Goal: Information Seeking & Learning: Learn about a topic

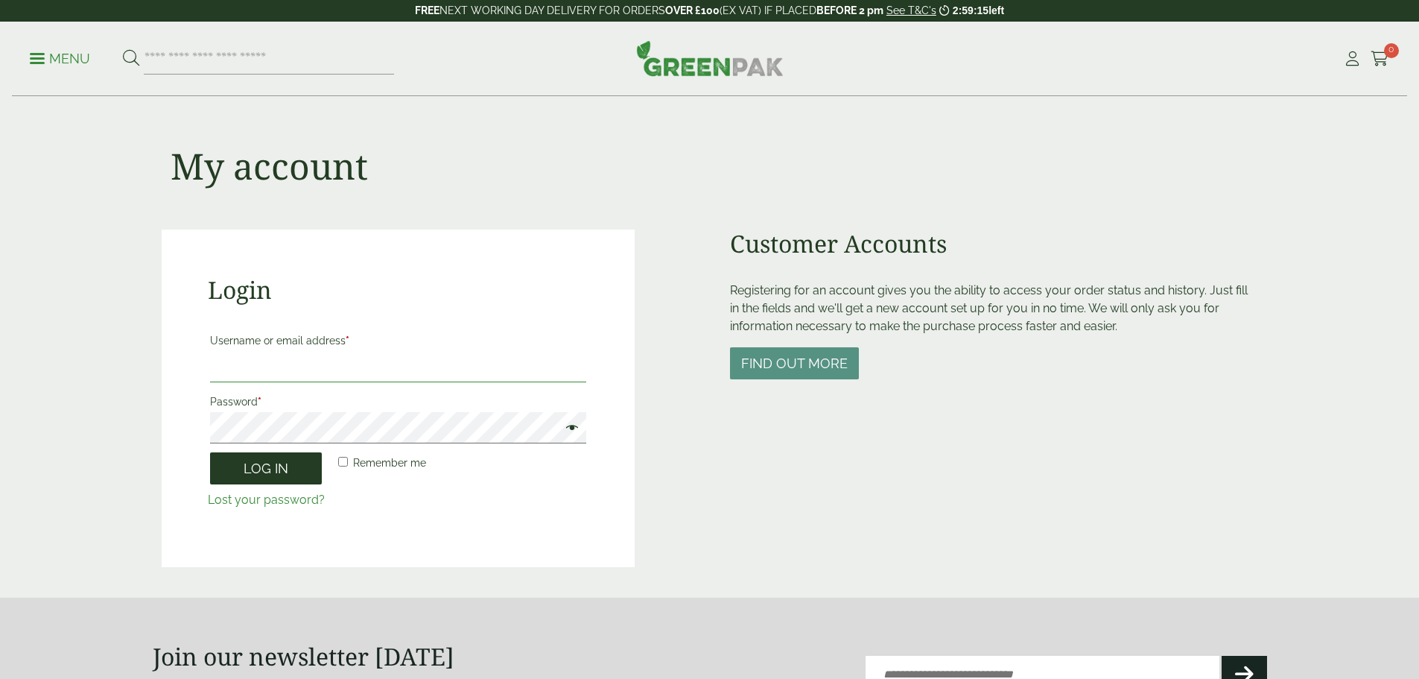
type input "**********"
click at [273, 475] on button "Log in" at bounding box center [266, 468] width 112 height 32
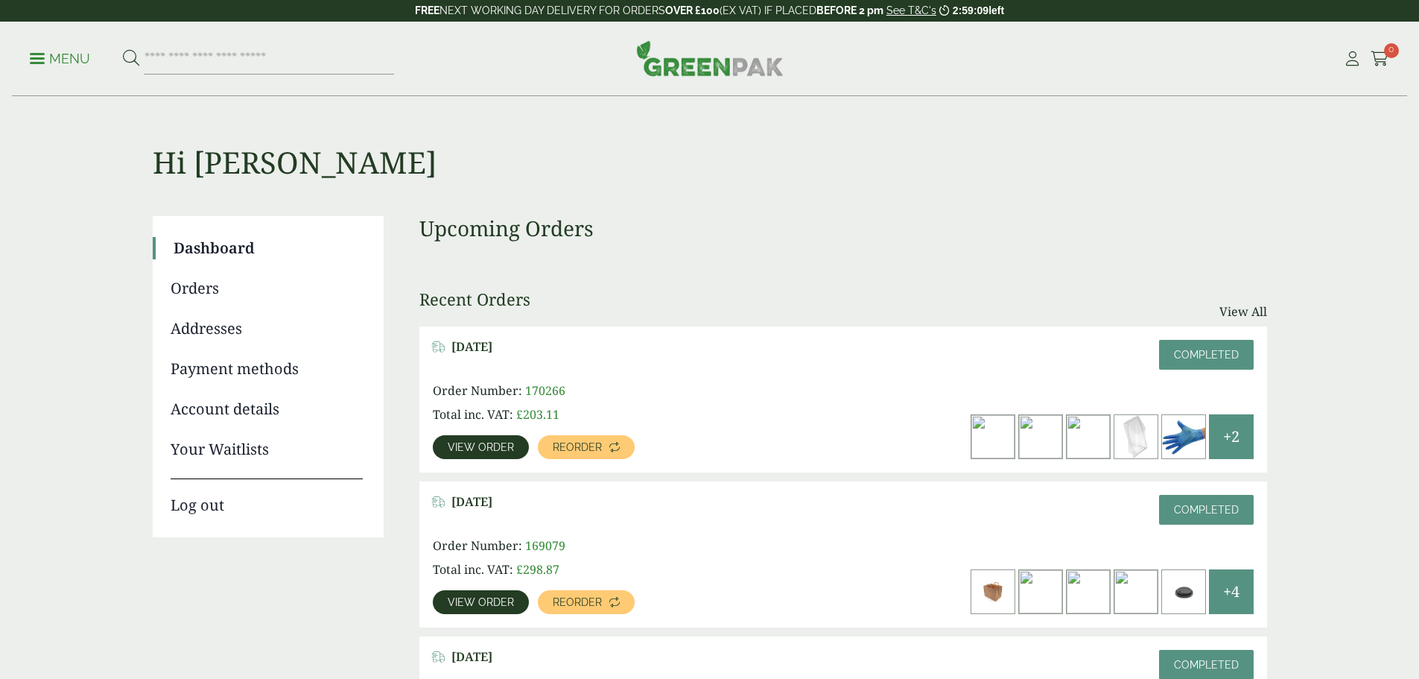
click at [46, 64] on p "Menu" at bounding box center [60, 59] width 60 height 18
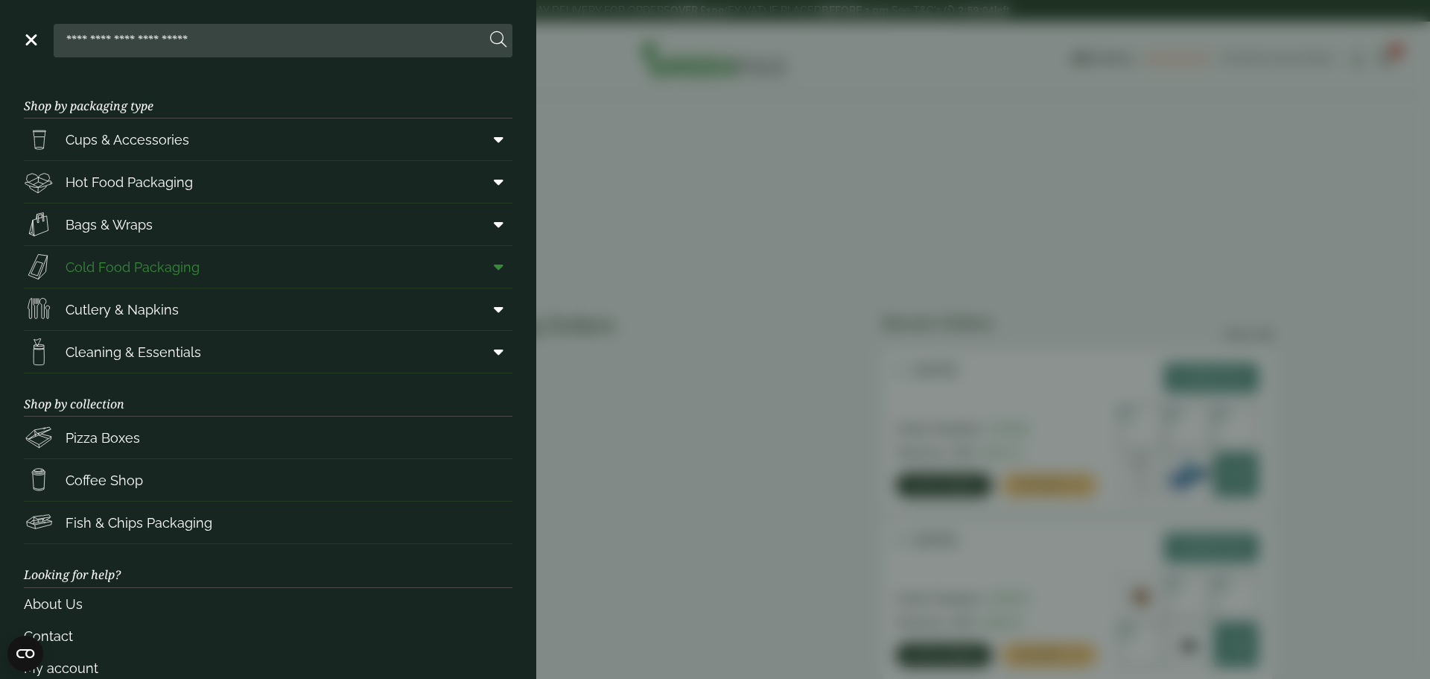
click at [107, 271] on span "Cold Food Packaging" at bounding box center [133, 267] width 134 height 20
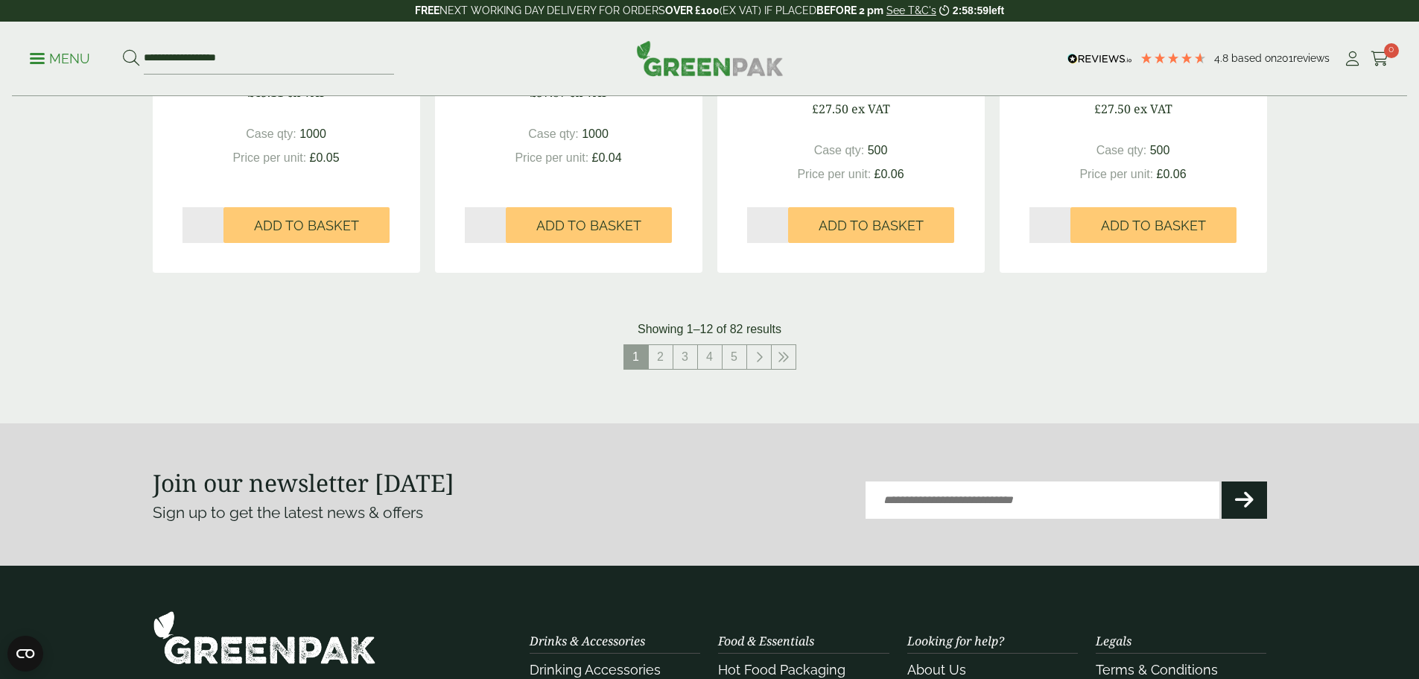
scroll to position [1564, 0]
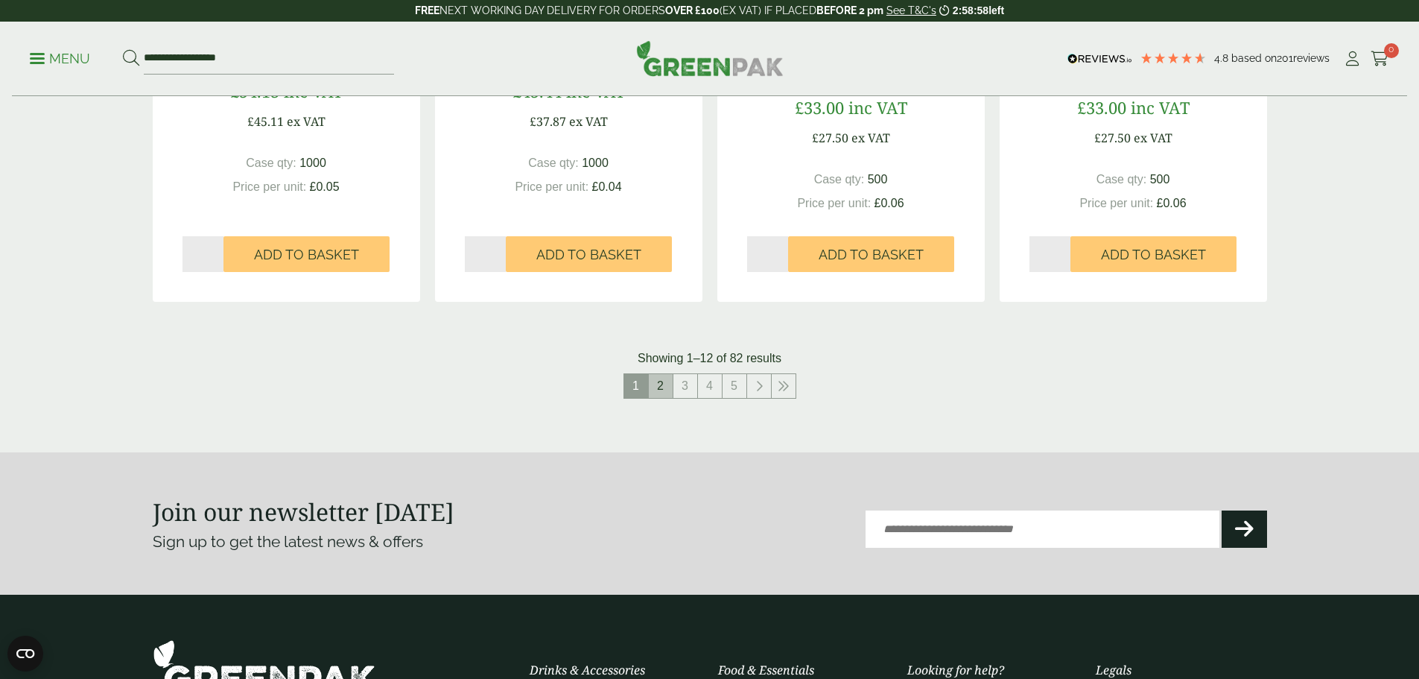
click at [661, 388] on link "2" at bounding box center [661, 386] width 24 height 24
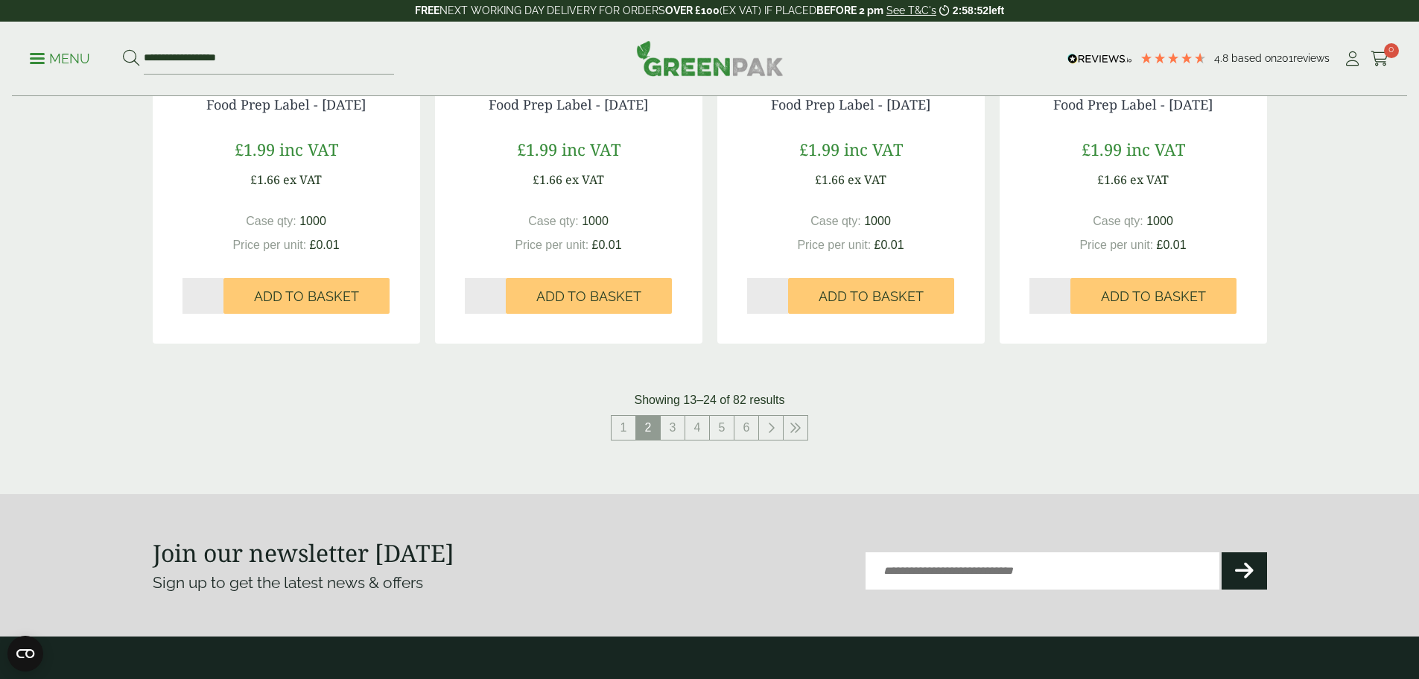
scroll to position [1564, 0]
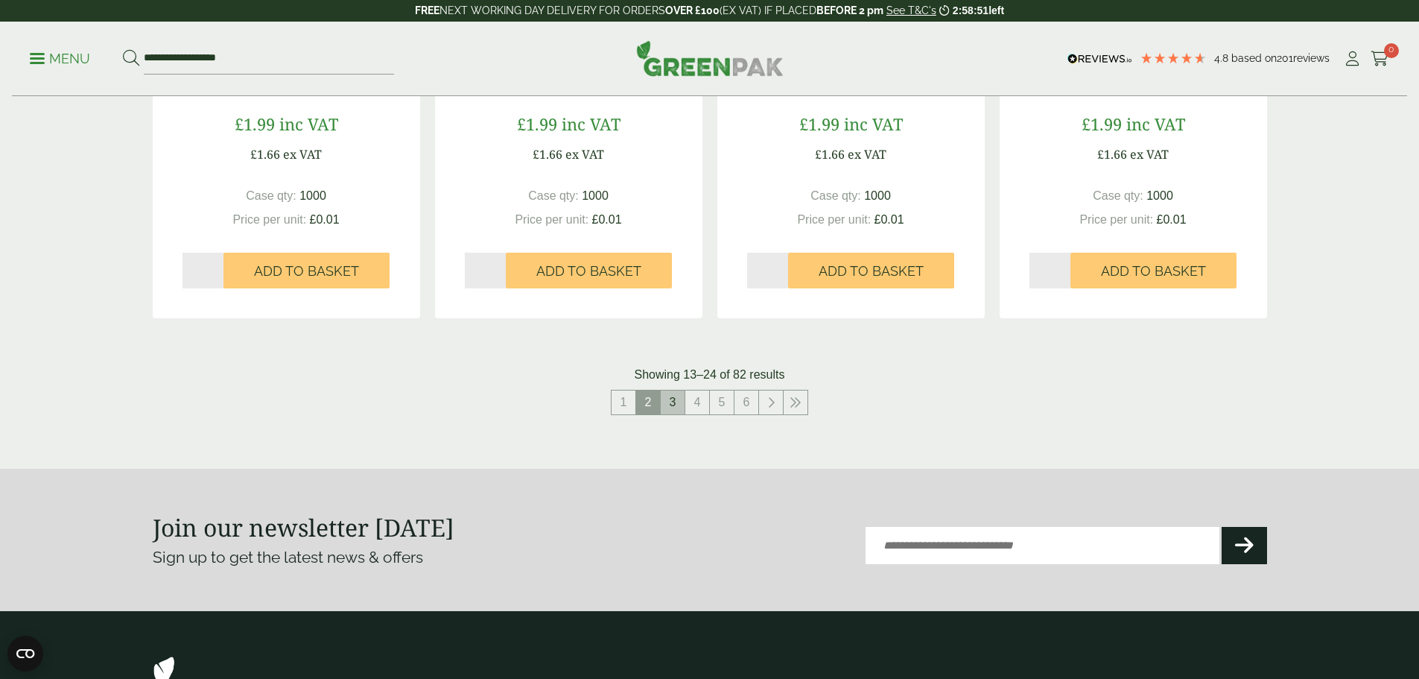
click at [679, 407] on link "3" at bounding box center [673, 402] width 24 height 24
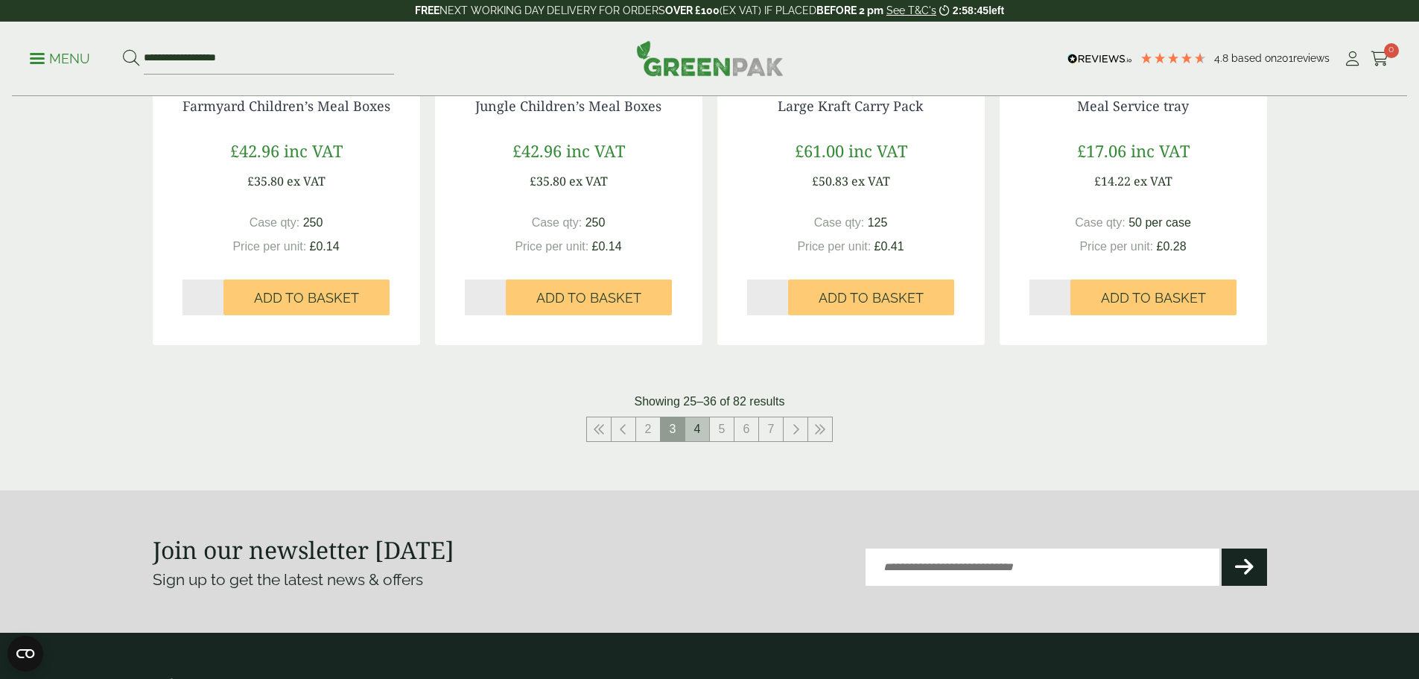
scroll to position [1490, 0]
click at [703, 420] on link "4" at bounding box center [697, 428] width 24 height 24
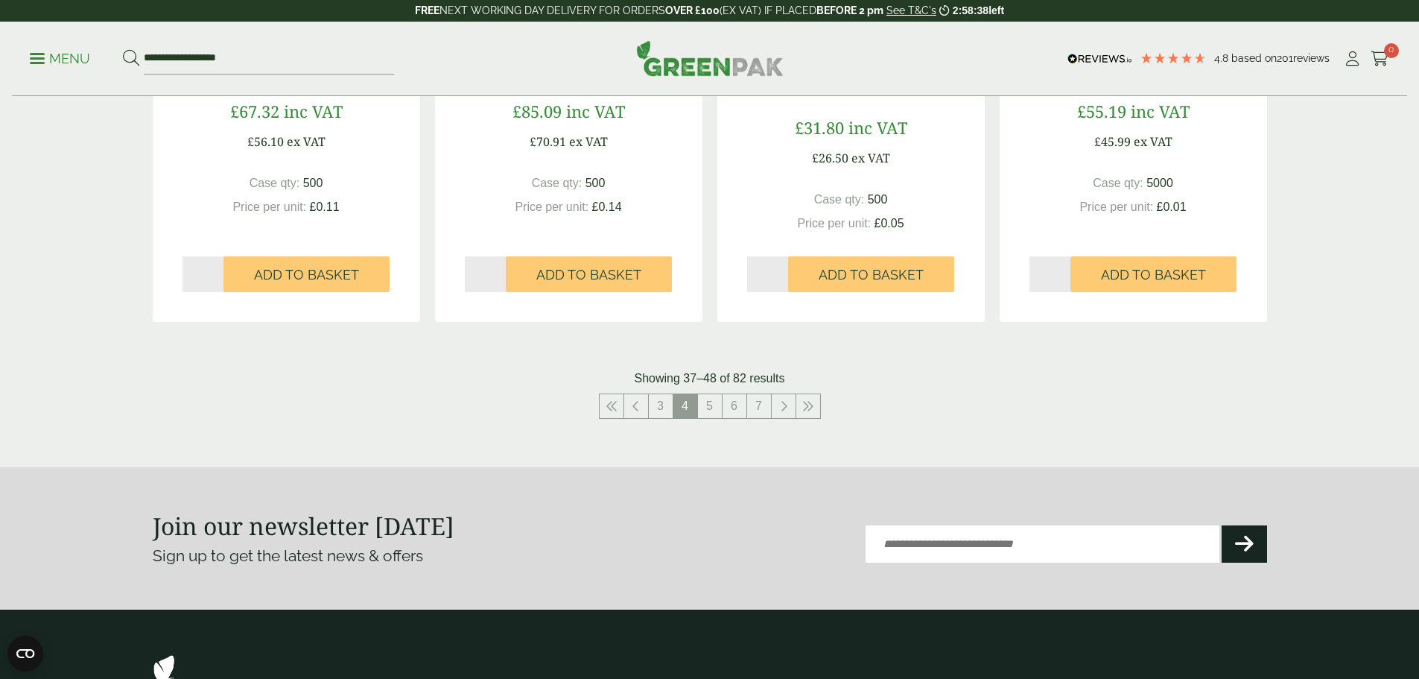
scroll to position [1564, 0]
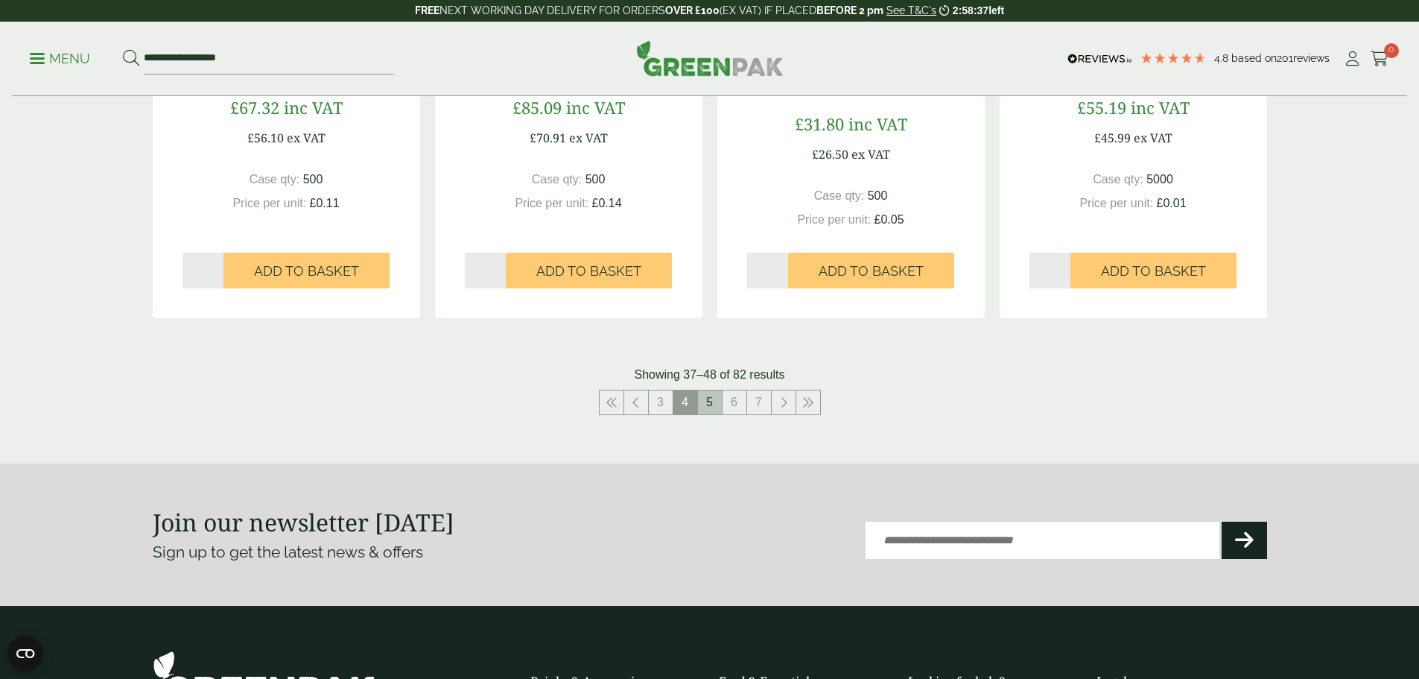
click at [714, 403] on link "5" at bounding box center [710, 402] width 24 height 24
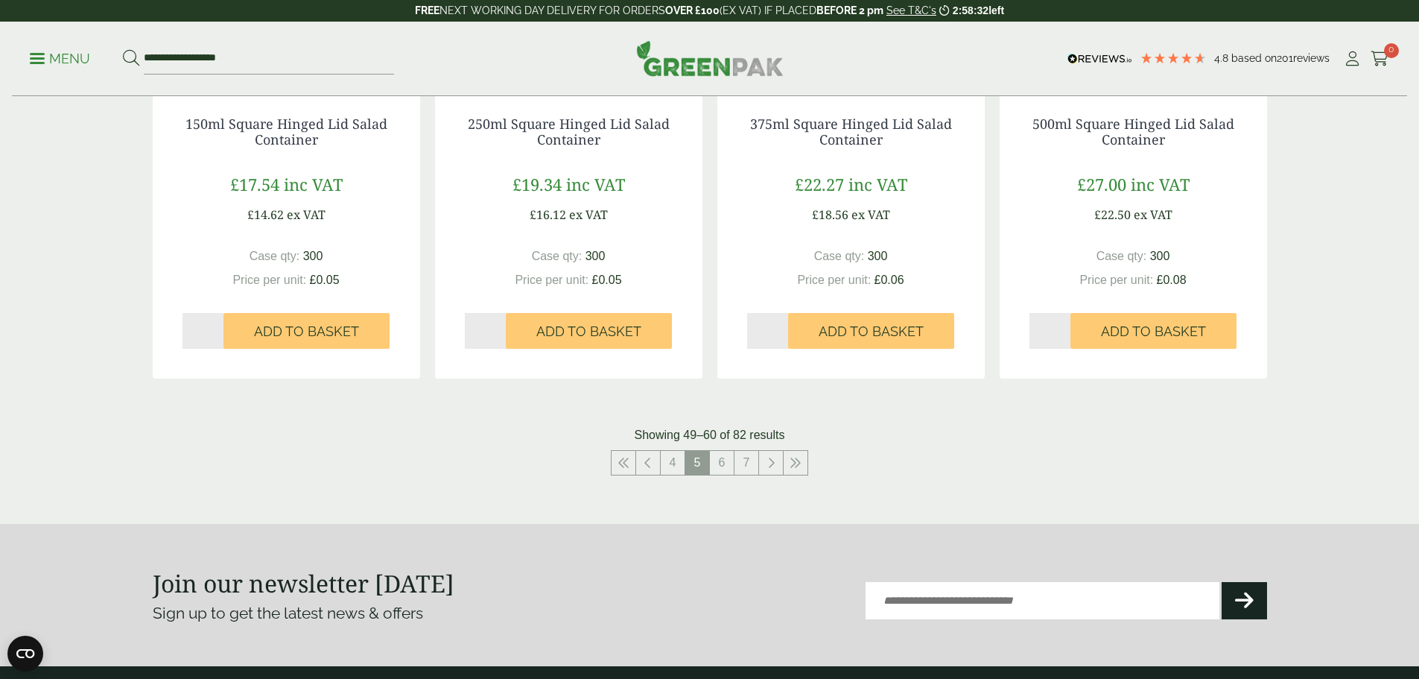
scroll to position [1490, 0]
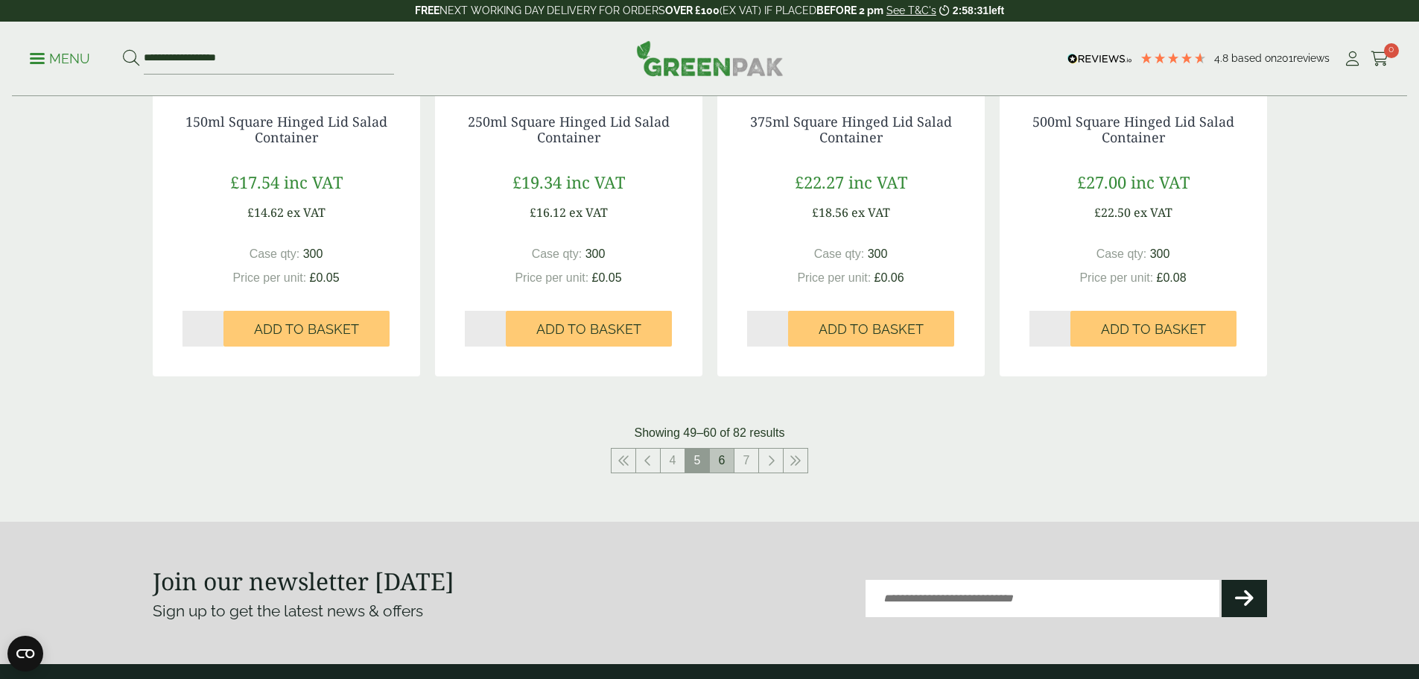
click at [718, 457] on link "6" at bounding box center [722, 460] width 24 height 24
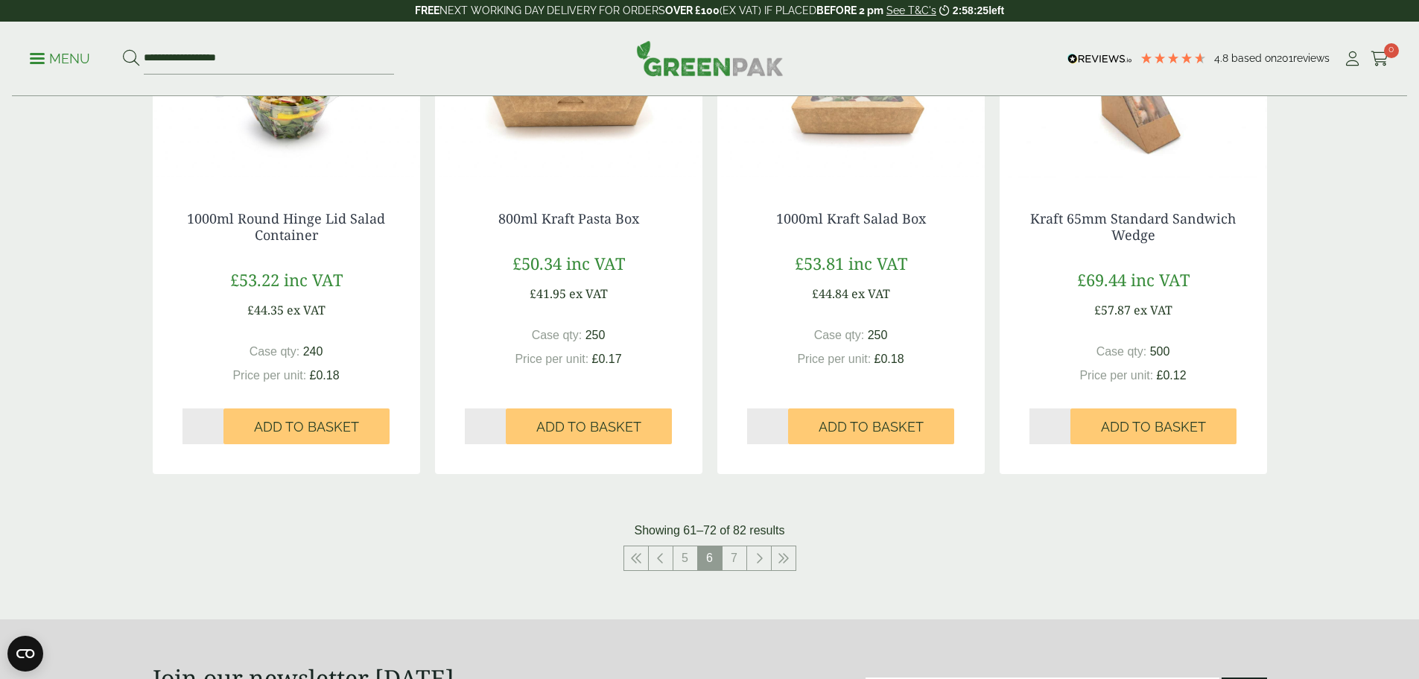
scroll to position [1490, 0]
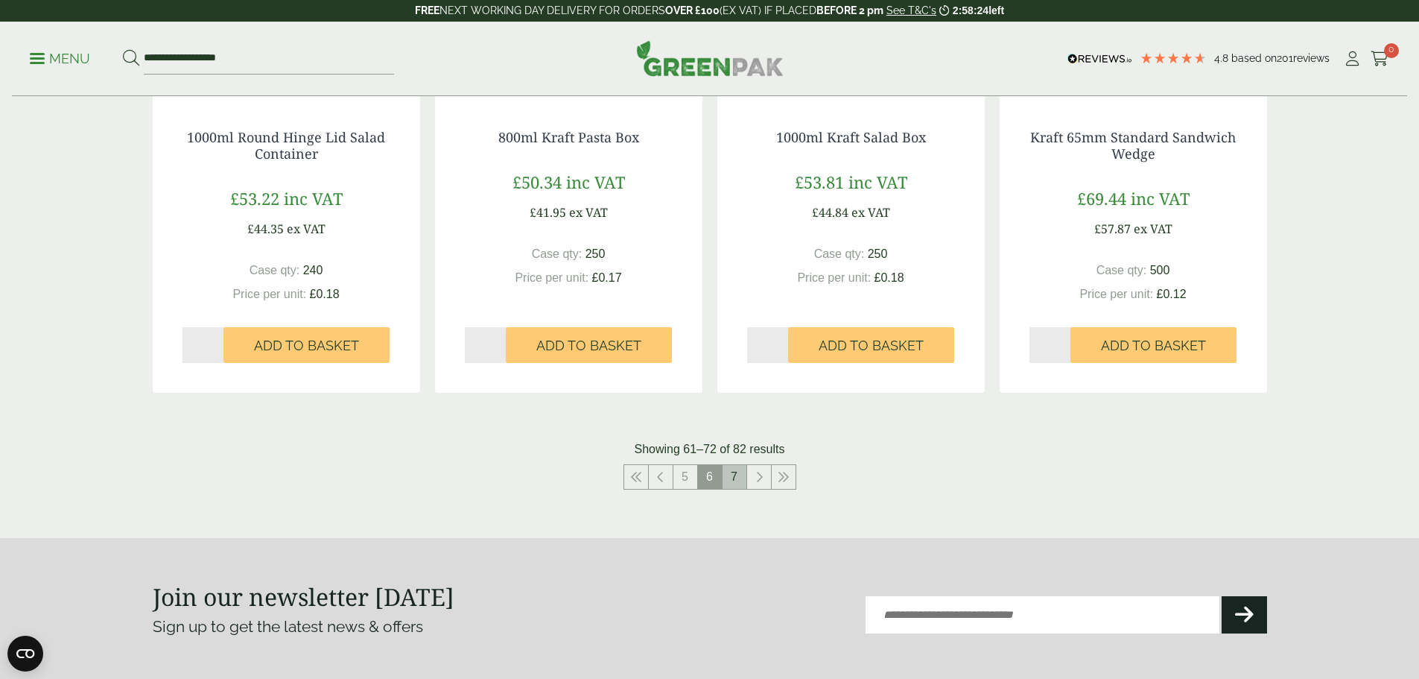
click at [737, 481] on link "7" at bounding box center [735, 477] width 24 height 24
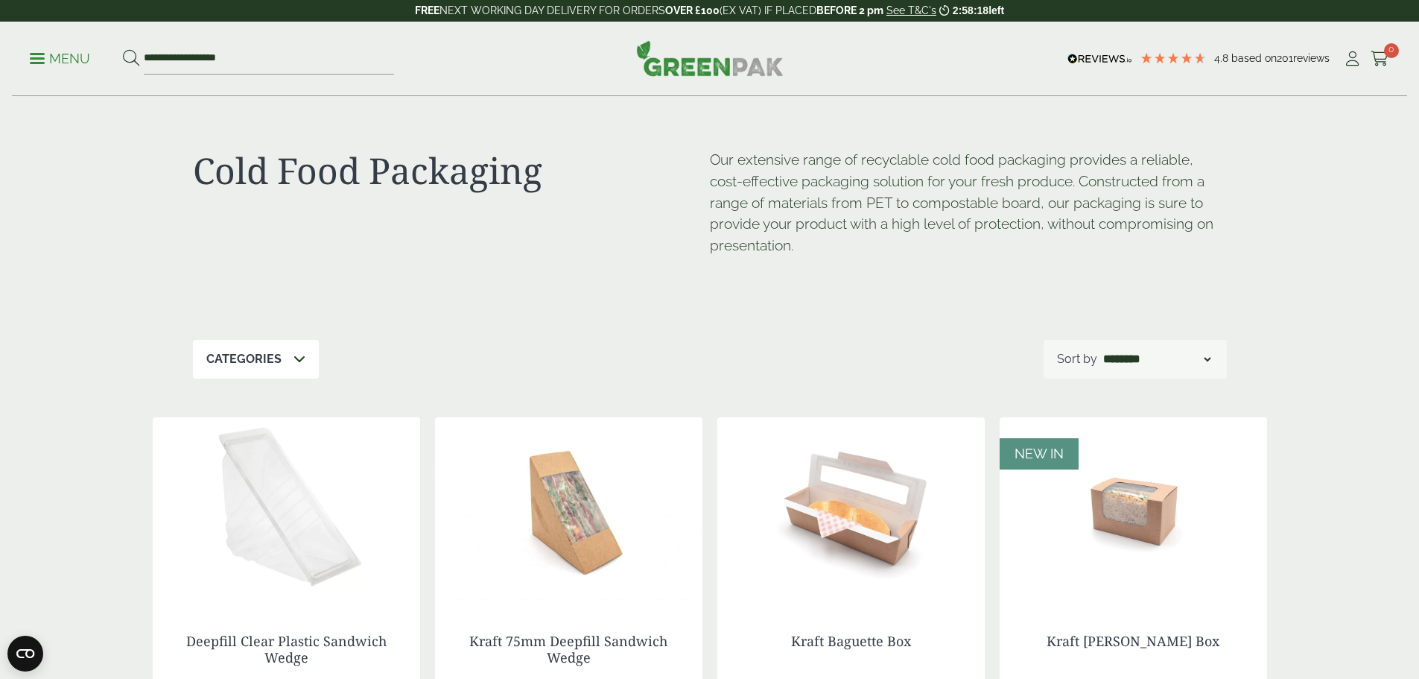
click at [55, 62] on p "Menu" at bounding box center [60, 59] width 60 height 18
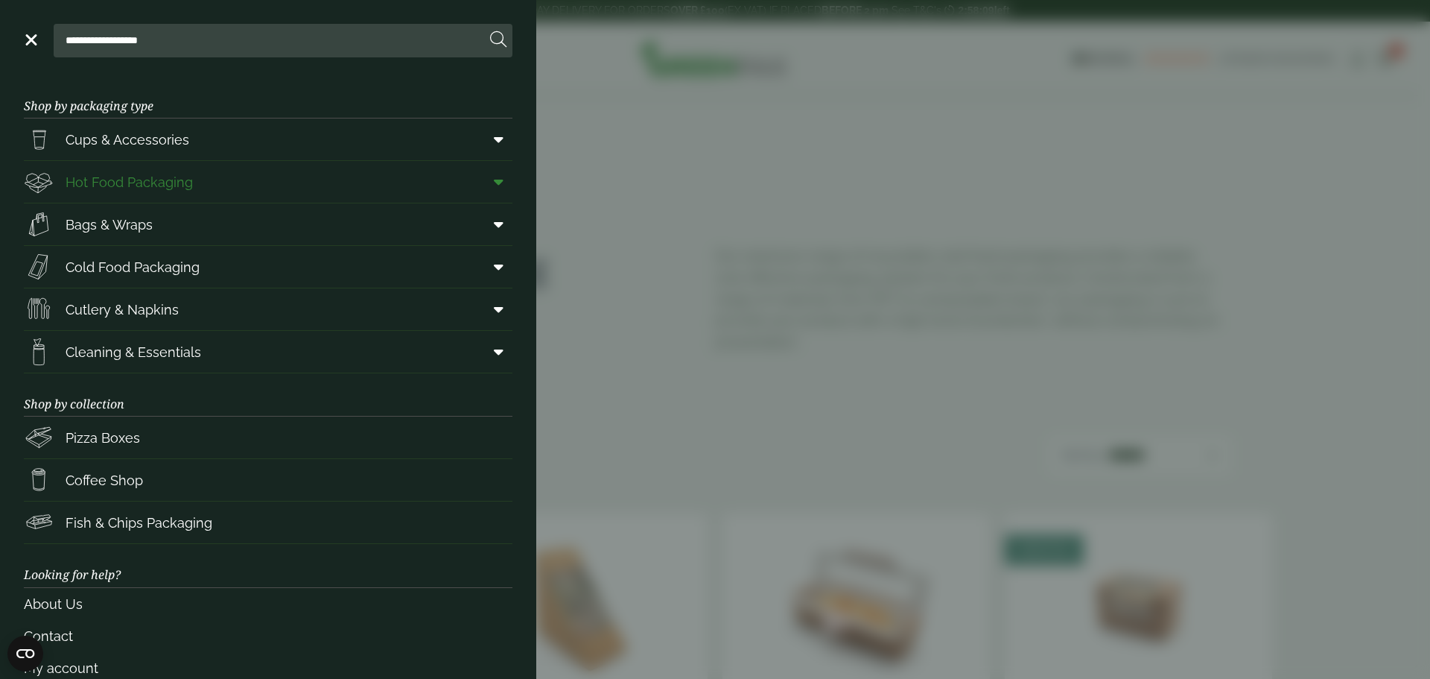
click at [113, 180] on span "Hot Food Packaging" at bounding box center [129, 182] width 127 height 20
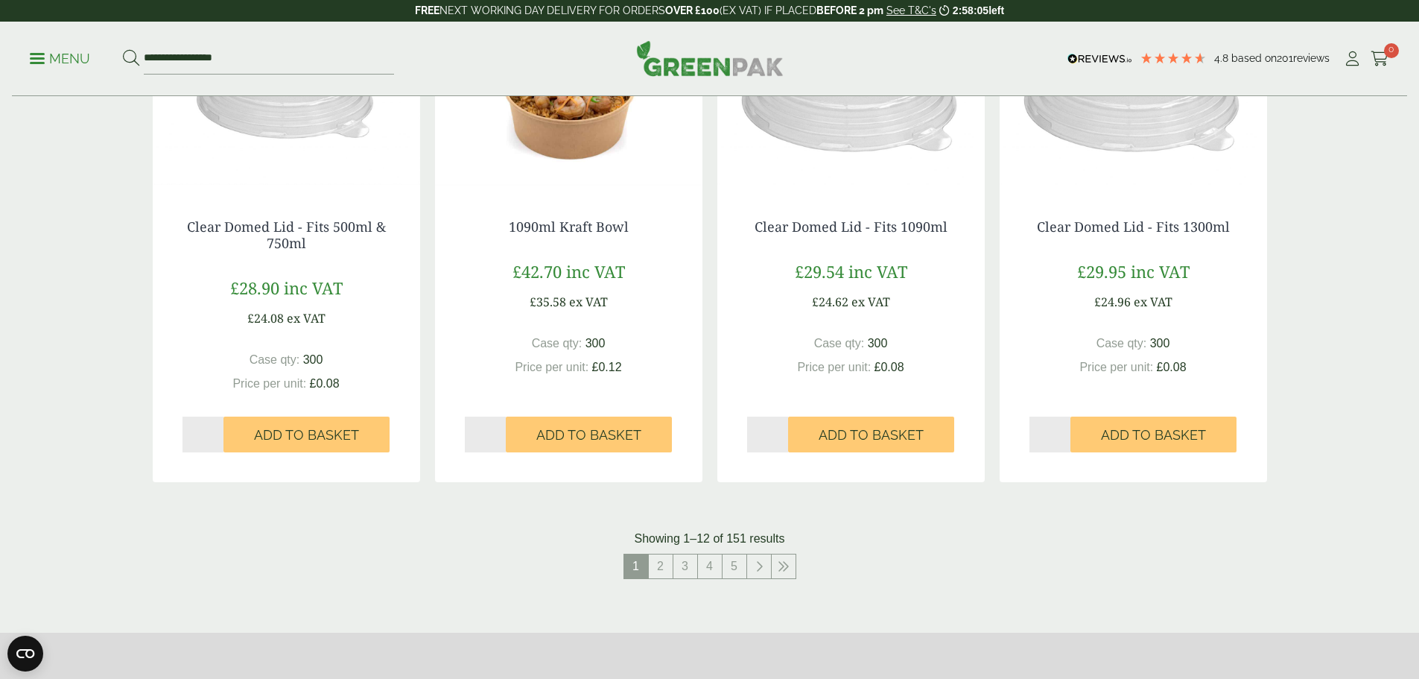
scroll to position [1788, 0]
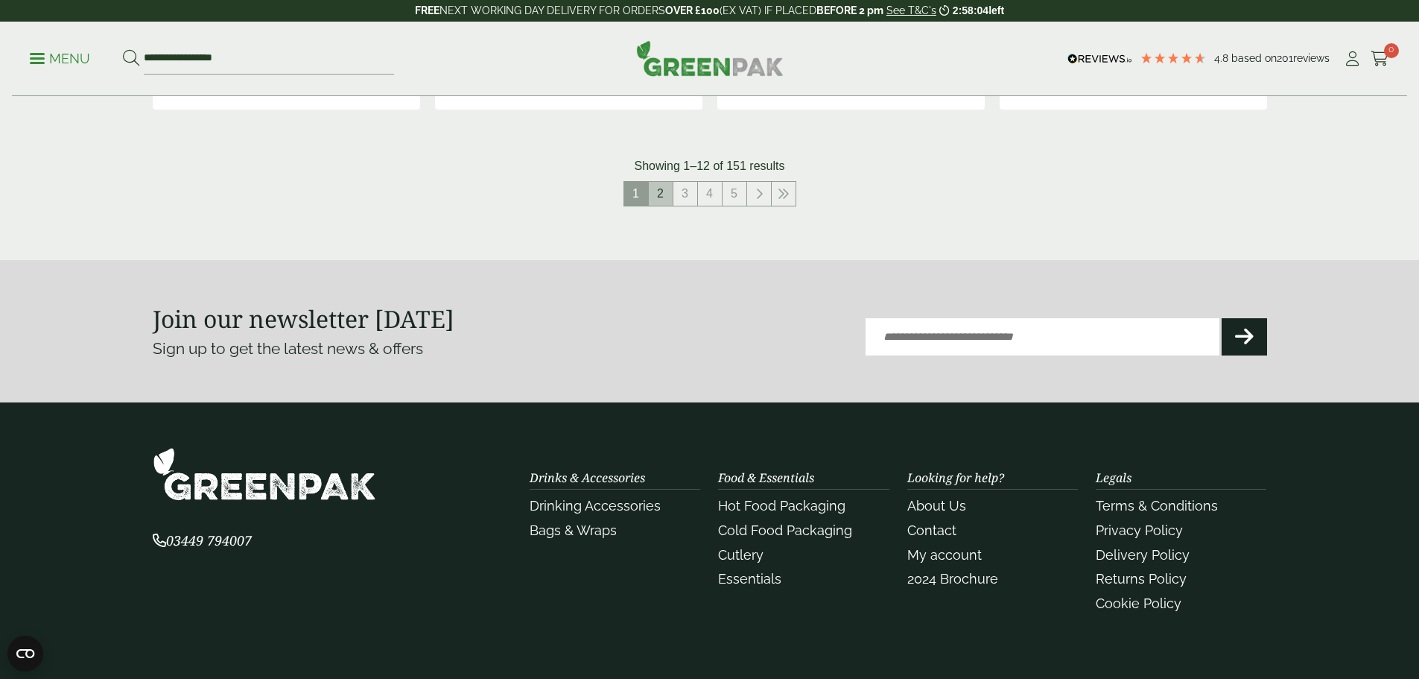
click at [662, 197] on link "2" at bounding box center [661, 194] width 24 height 24
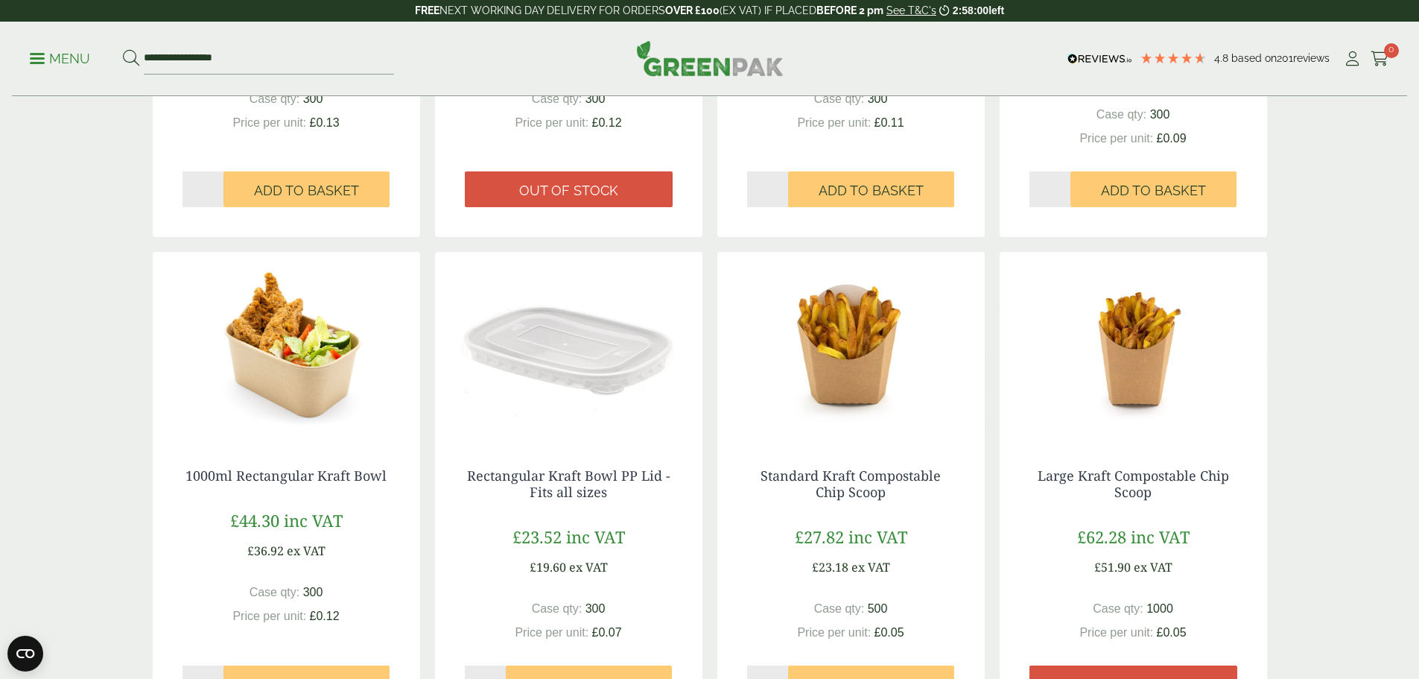
scroll to position [1415, 0]
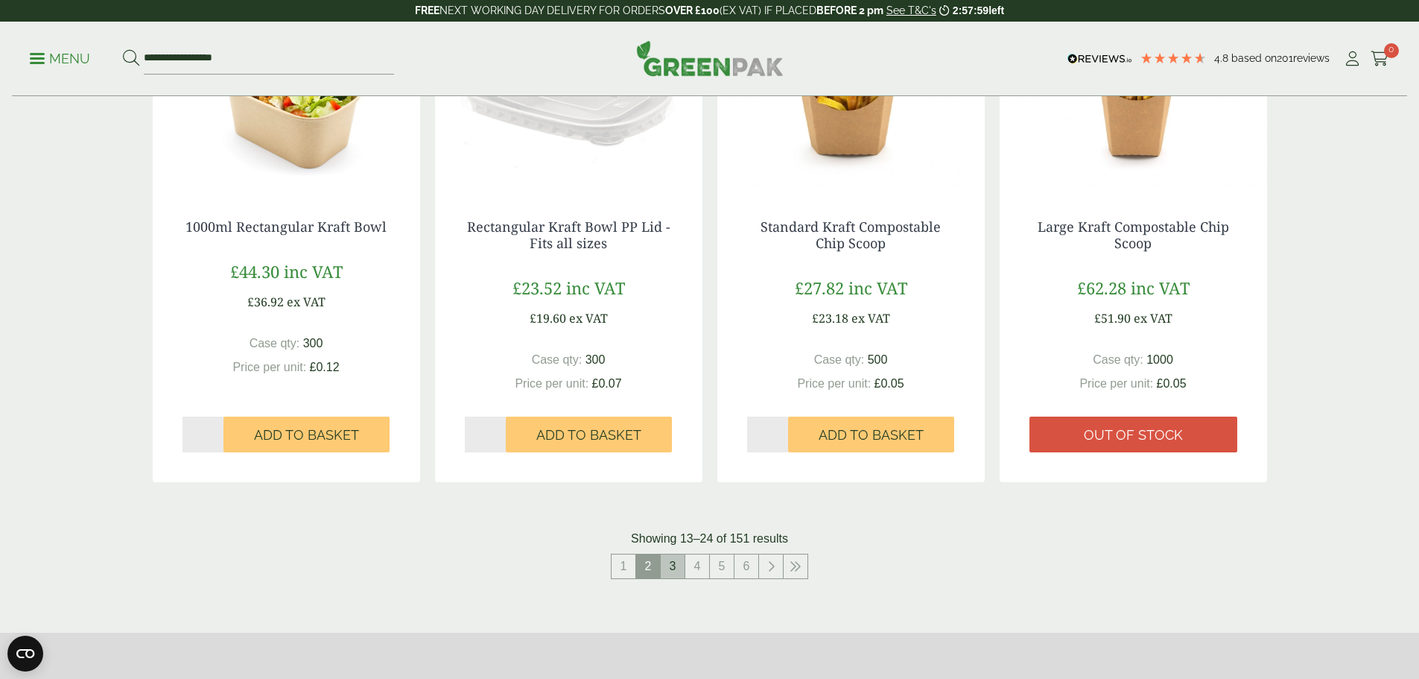
click at [674, 567] on link "3" at bounding box center [673, 566] width 24 height 24
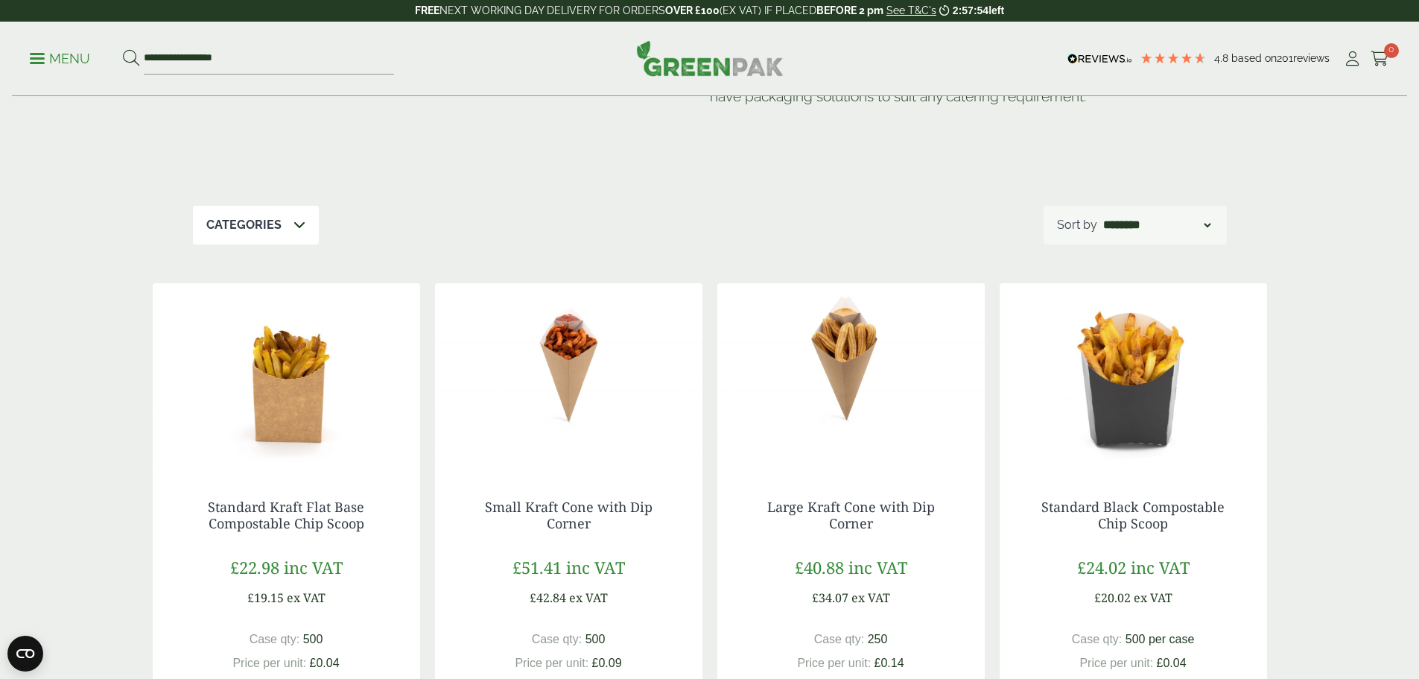
scroll to position [74, 0]
